Goal: Complete application form: Complete application form

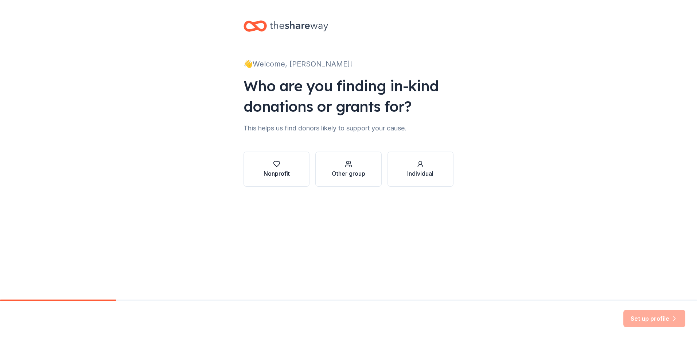
click at [272, 172] on div "Nonprofit" at bounding box center [277, 173] width 26 height 9
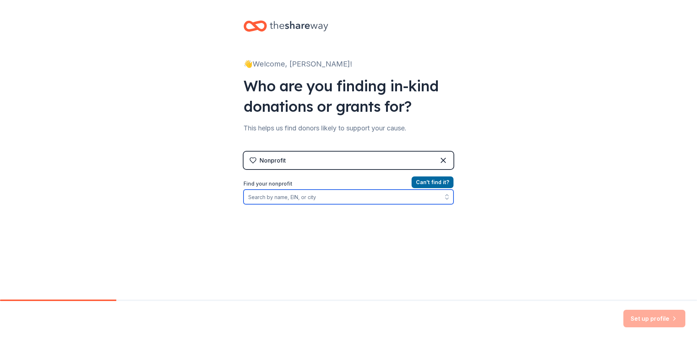
click at [417, 202] on input "Find your nonprofit" at bounding box center [349, 196] width 210 height 15
click at [445, 194] on icon "button" at bounding box center [447, 196] width 7 height 7
click at [444, 199] on icon "button" at bounding box center [447, 196] width 7 height 7
click at [406, 198] on input "Find your nonprofit" at bounding box center [349, 196] width 210 height 15
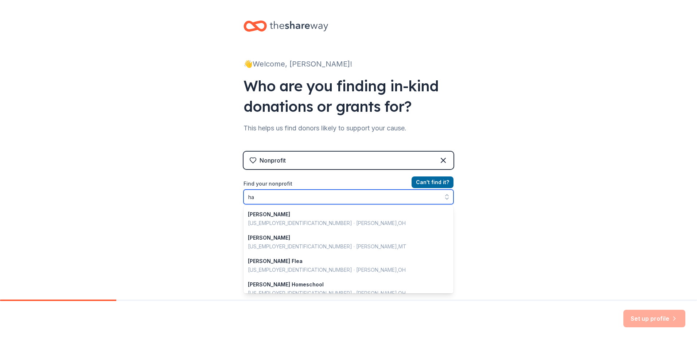
type input "h"
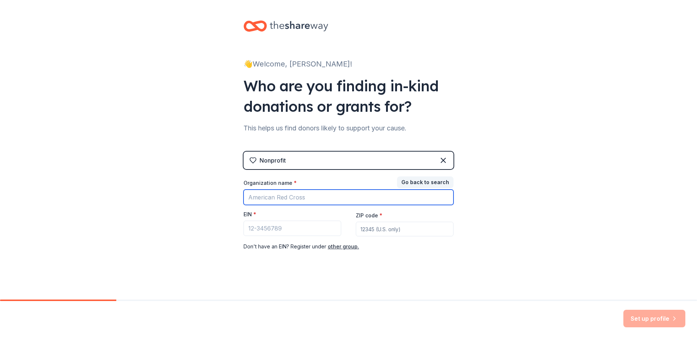
click at [293, 196] on input "Organization name *" at bounding box center [349, 196] width 210 height 15
type input "[PERSON_NAME]"
click at [432, 179] on button "Go back to search" at bounding box center [425, 182] width 57 height 12
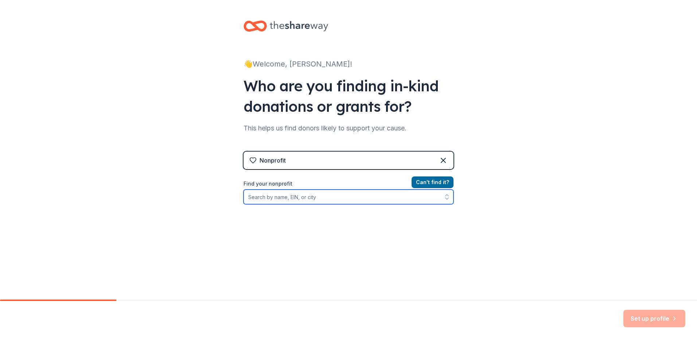
click at [266, 198] on input "Find your nonprofit" at bounding box center [349, 196] width 210 height 15
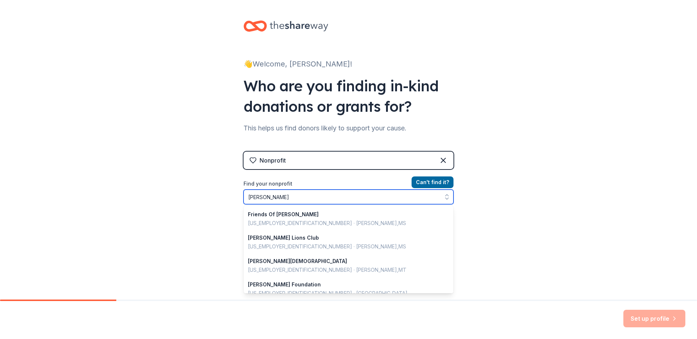
type input "[PERSON_NAME]"
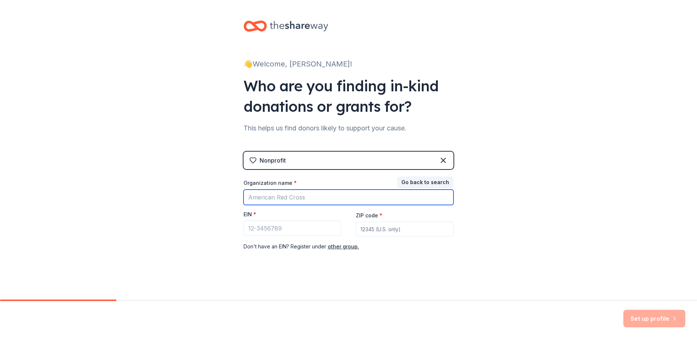
click at [272, 196] on input "Organization name *" at bounding box center [349, 196] width 210 height 15
